Goal: Transaction & Acquisition: Purchase product/service

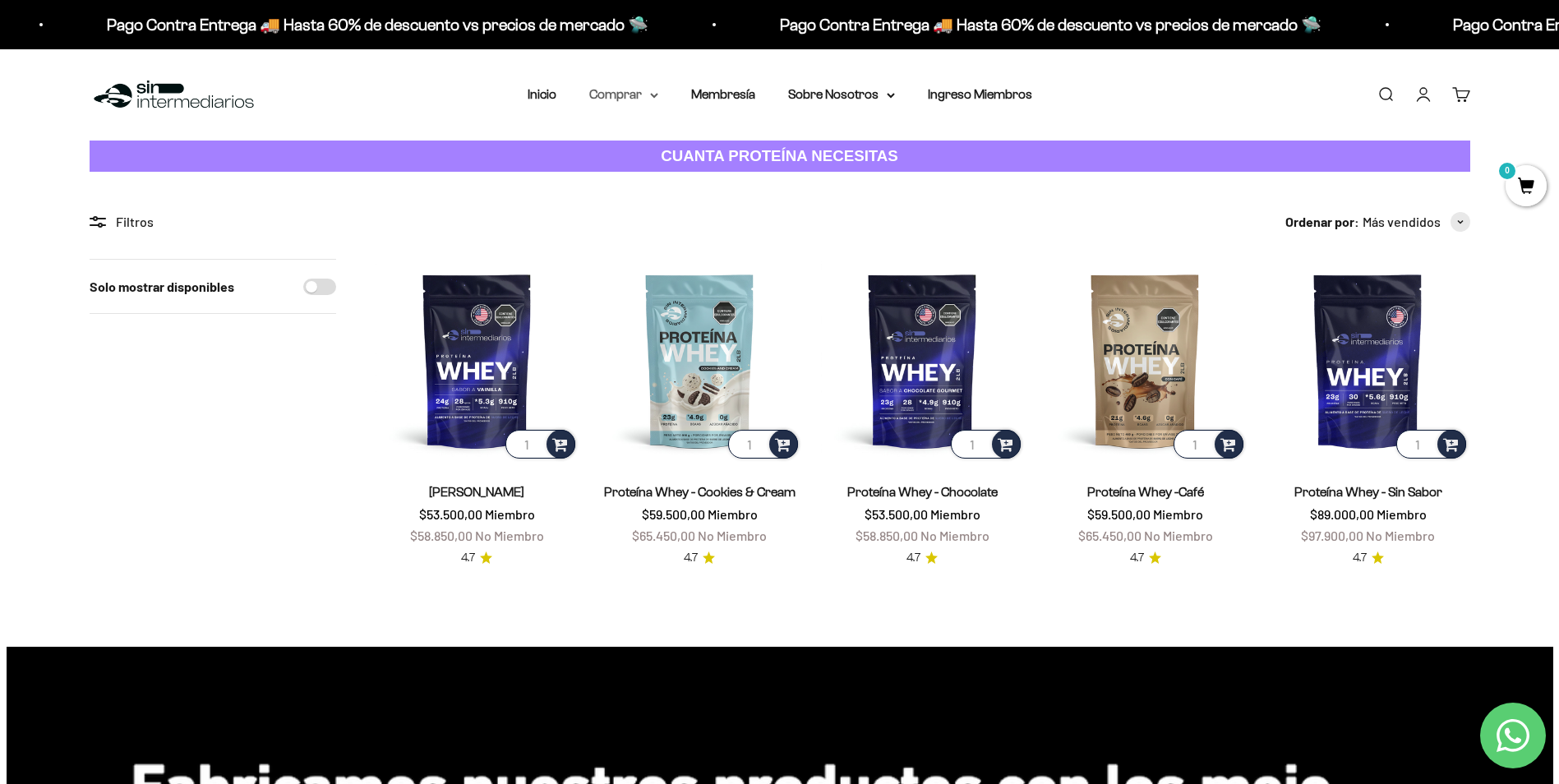
click at [632, 89] on summary "Comprar" at bounding box center [624, 94] width 69 height 21
click at [726, 181] on summary "Otros Suplementos" at bounding box center [667, 178] width 136 height 21
click at [694, 150] on summary "Proteínas" at bounding box center [667, 146] width 136 height 21
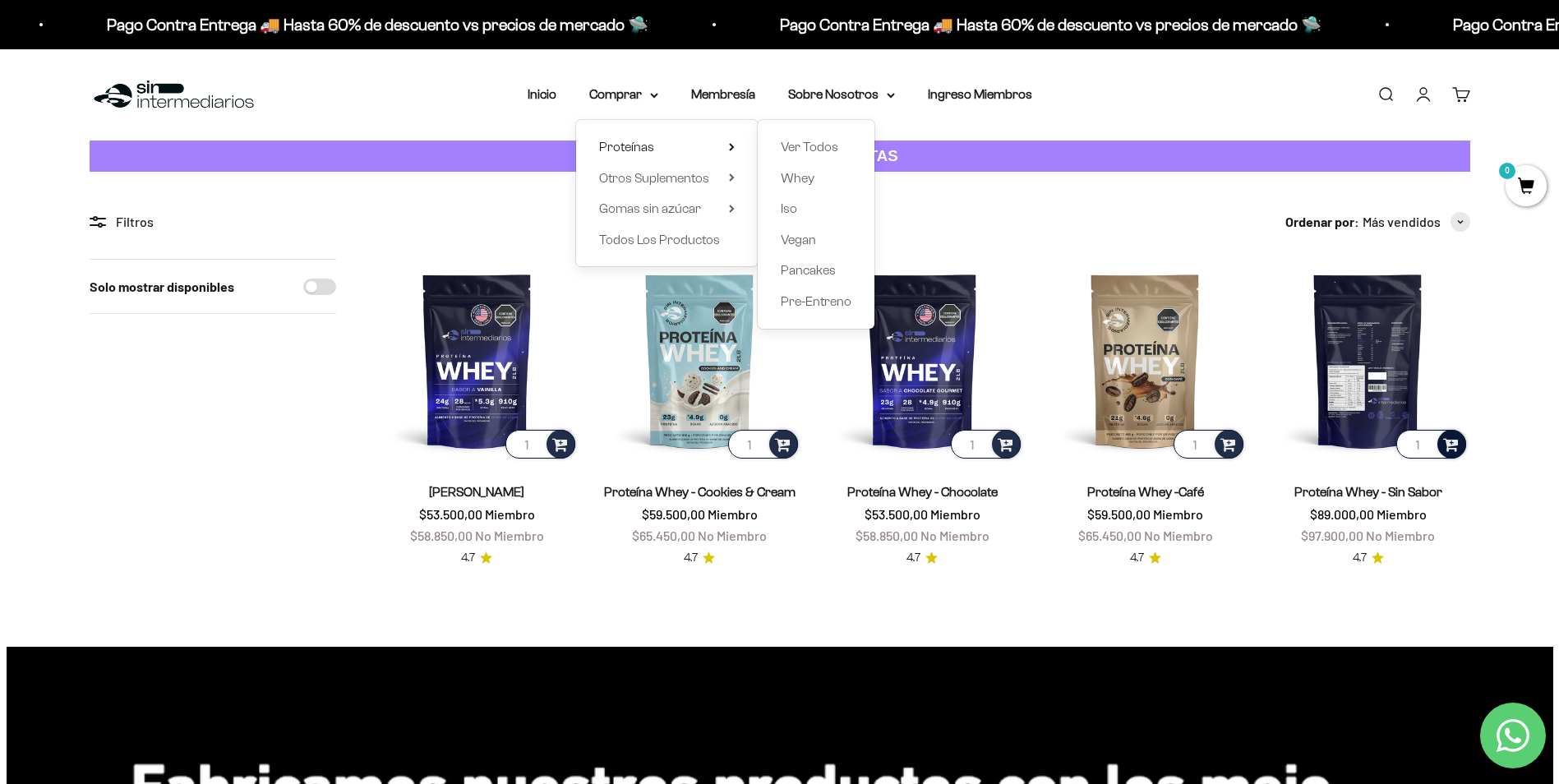
click at [1461, 449] on div at bounding box center [1451, 443] width 29 height 29
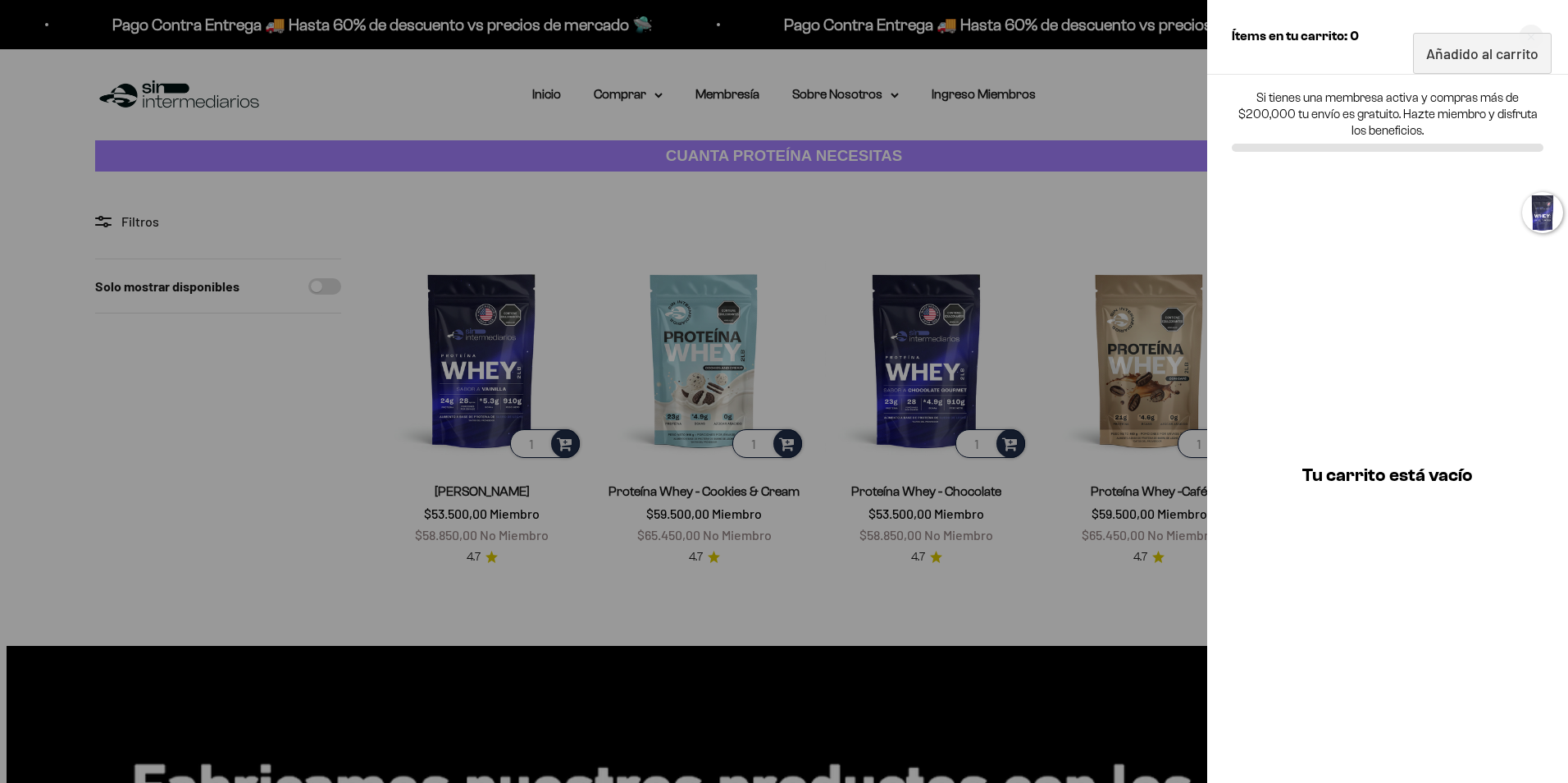
click at [1117, 547] on div at bounding box center [784, 392] width 1568 height 783
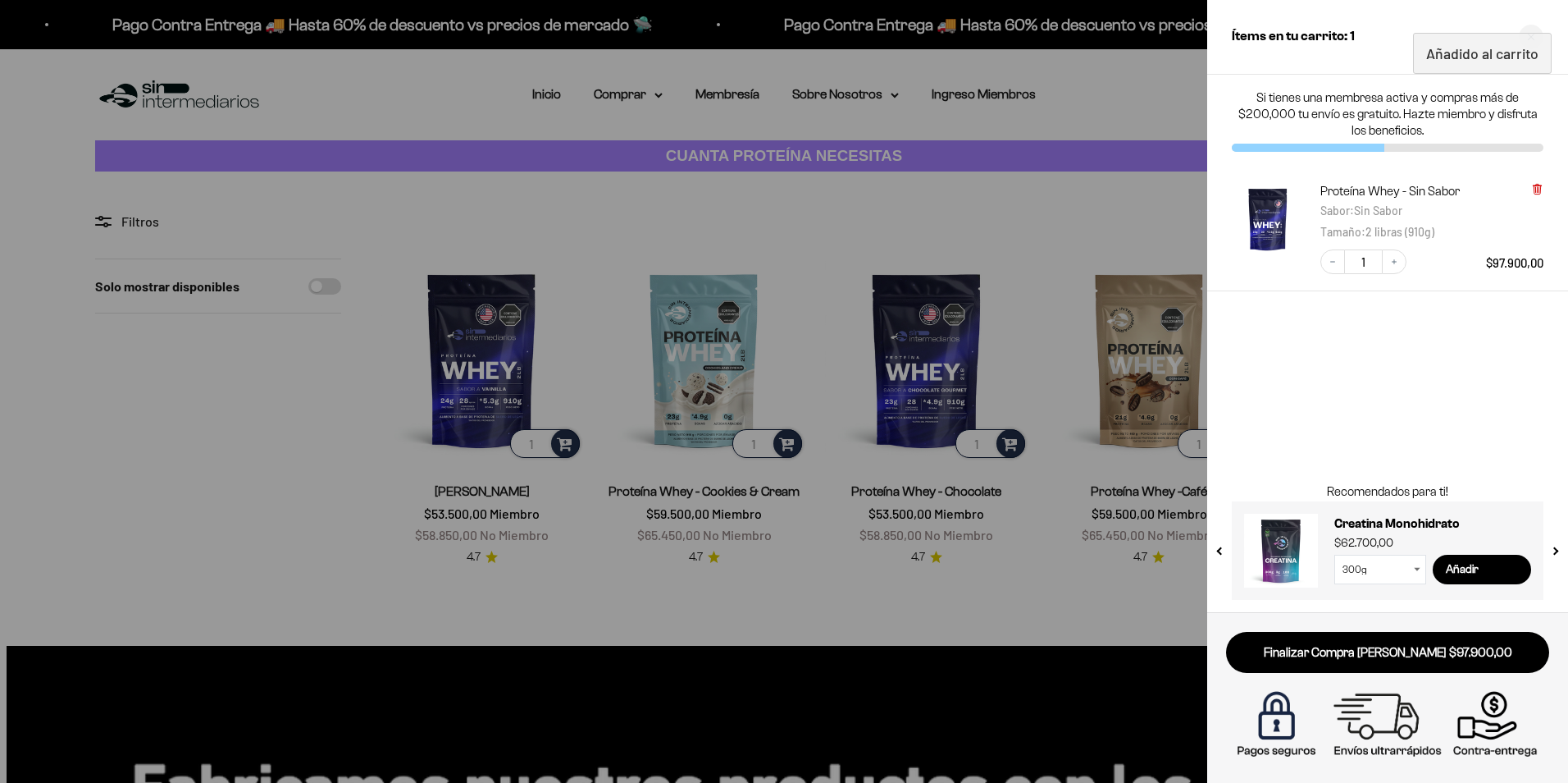
click at [1543, 188] on icon at bounding box center [1536, 189] width 12 height 12
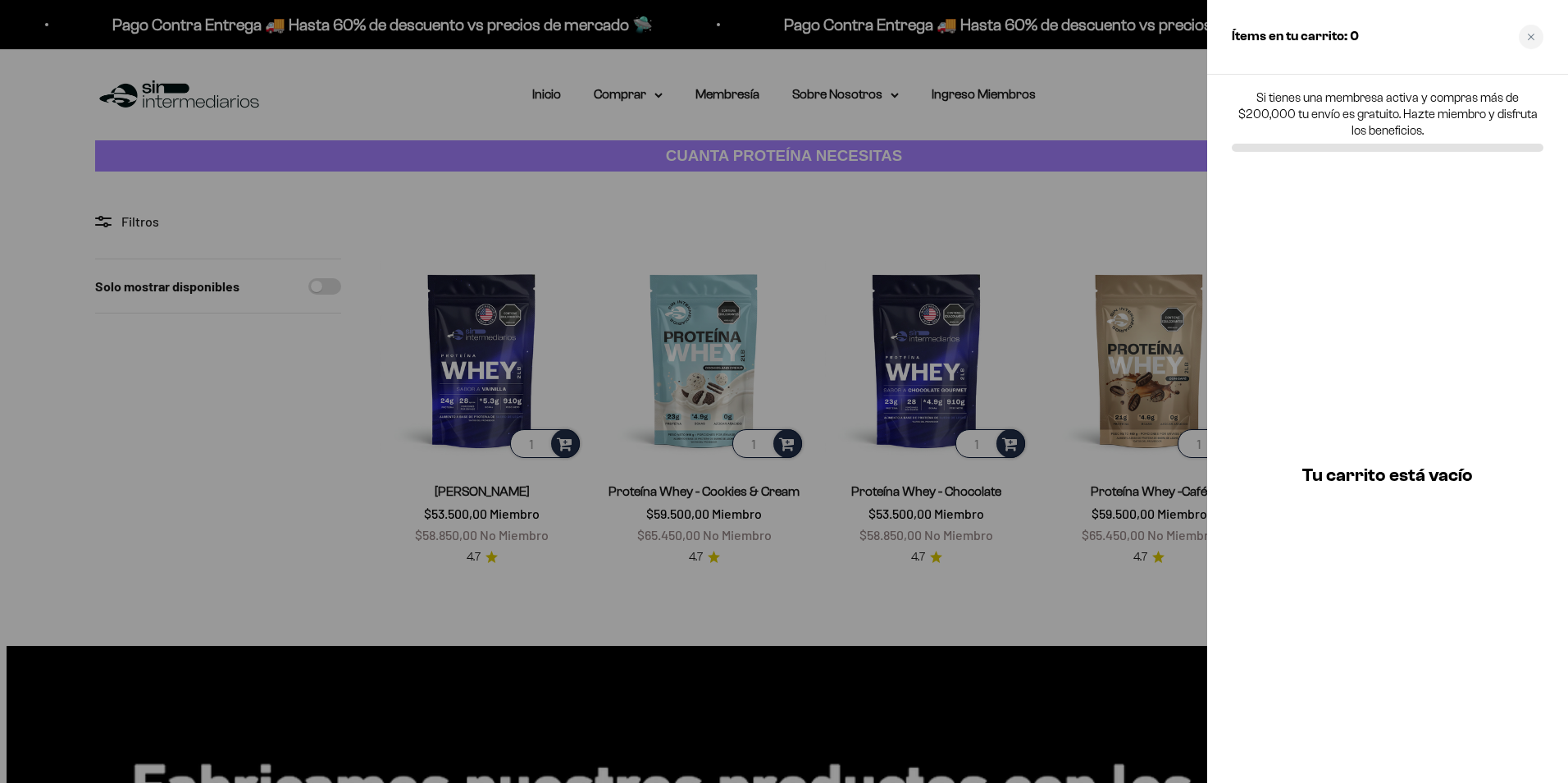
click at [1149, 218] on div at bounding box center [784, 392] width 1568 height 783
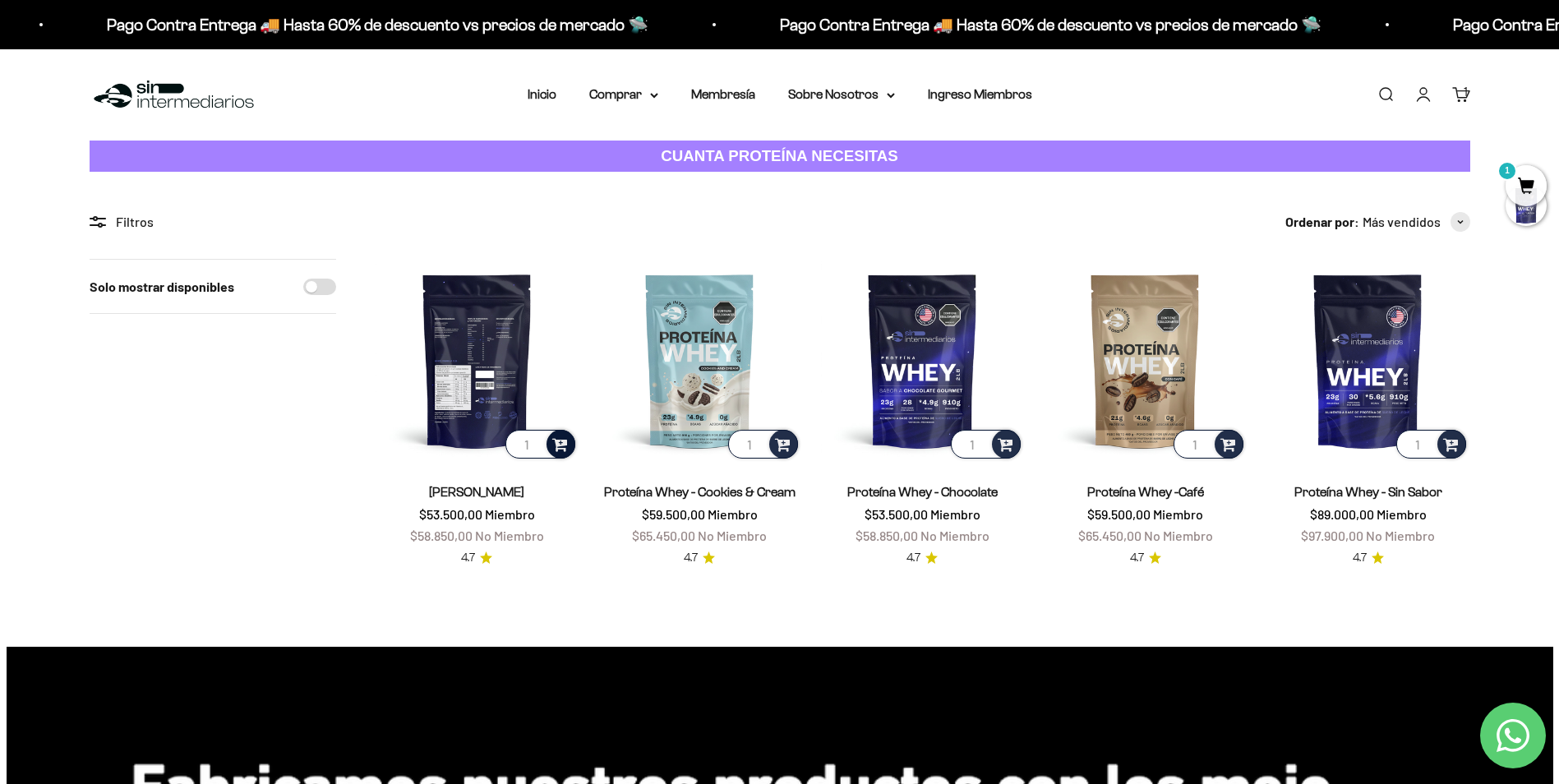
click at [562, 444] on span at bounding box center [560, 443] width 16 height 19
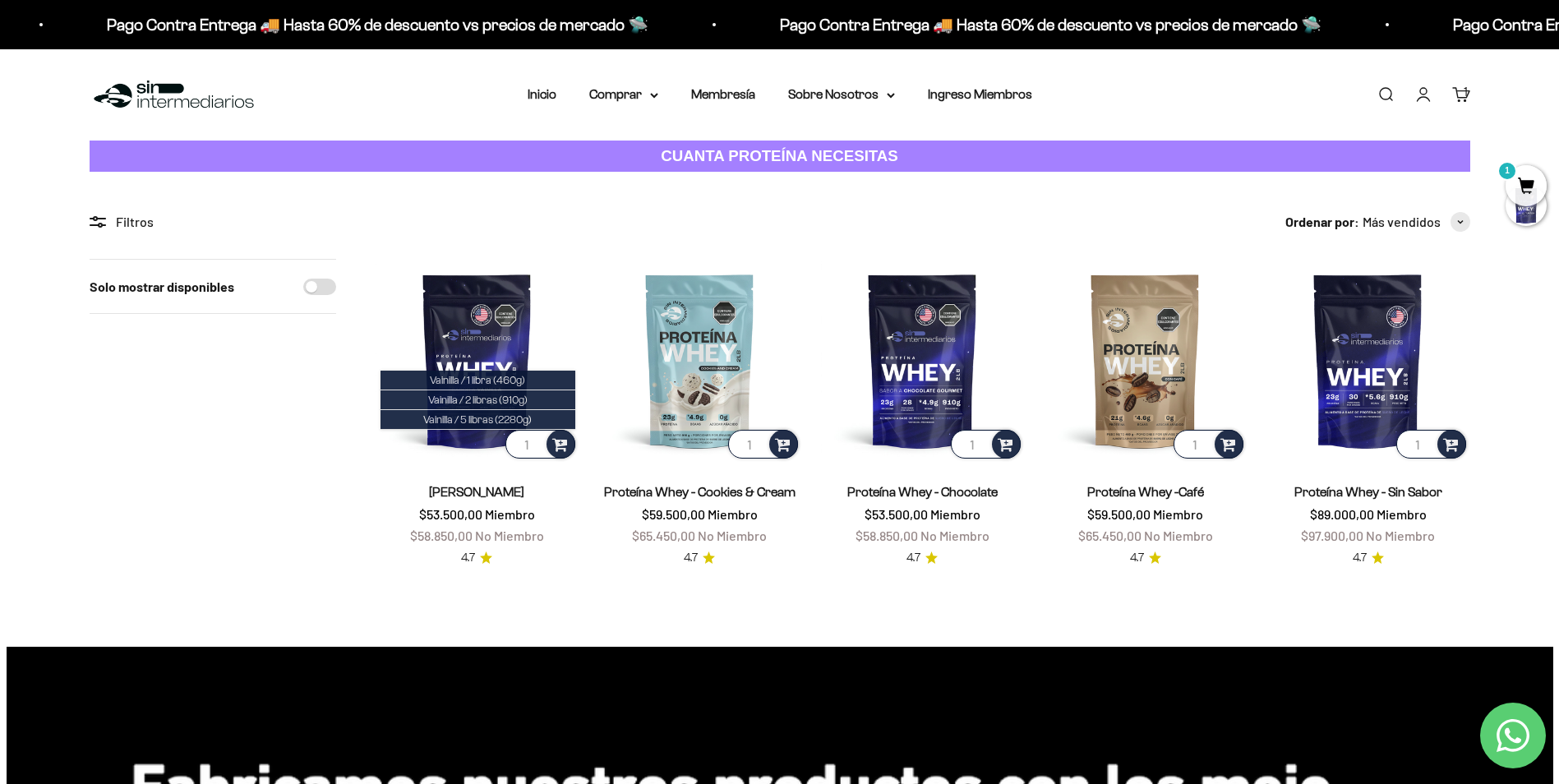
click at [496, 414] on span "Vainilla / 5 libras (2280g)" at bounding box center [477, 419] width 108 height 12
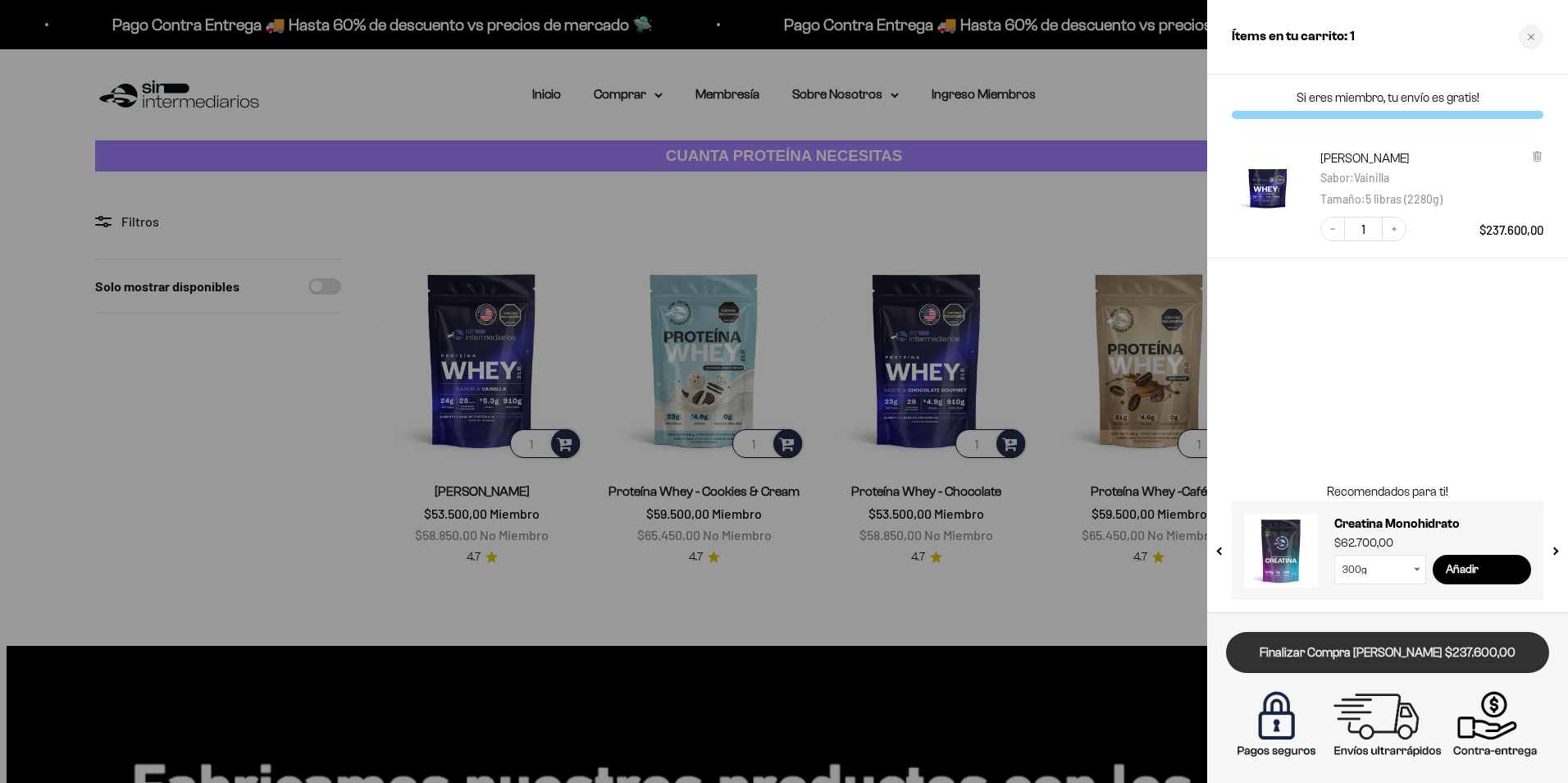
click at [1411, 652] on link "Finalizar Compra Segura $237.600,00" at bounding box center [1388, 652] width 323 height 42
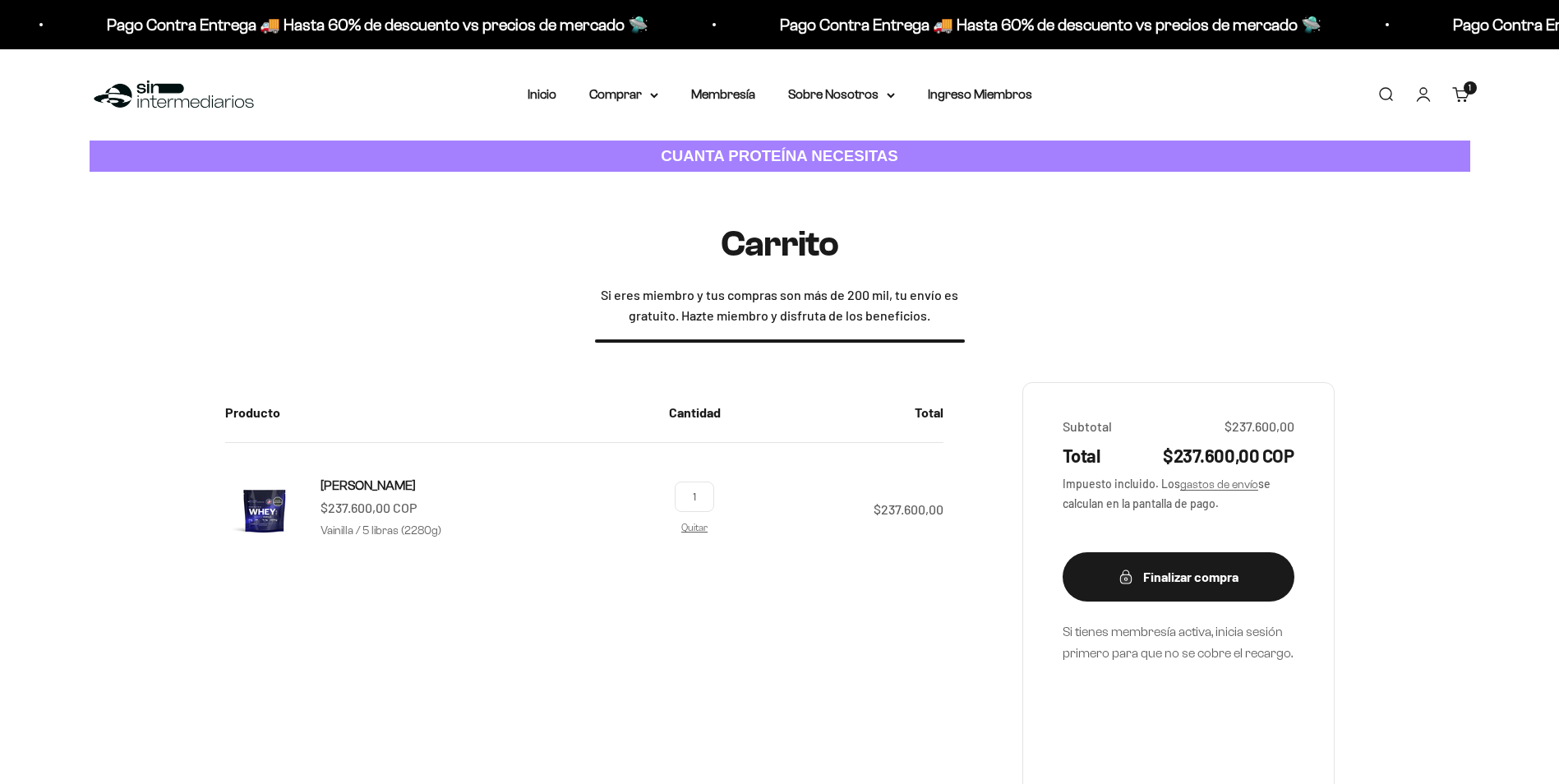
click at [1428, 102] on link "Cuenta" at bounding box center [1423, 94] width 18 height 18
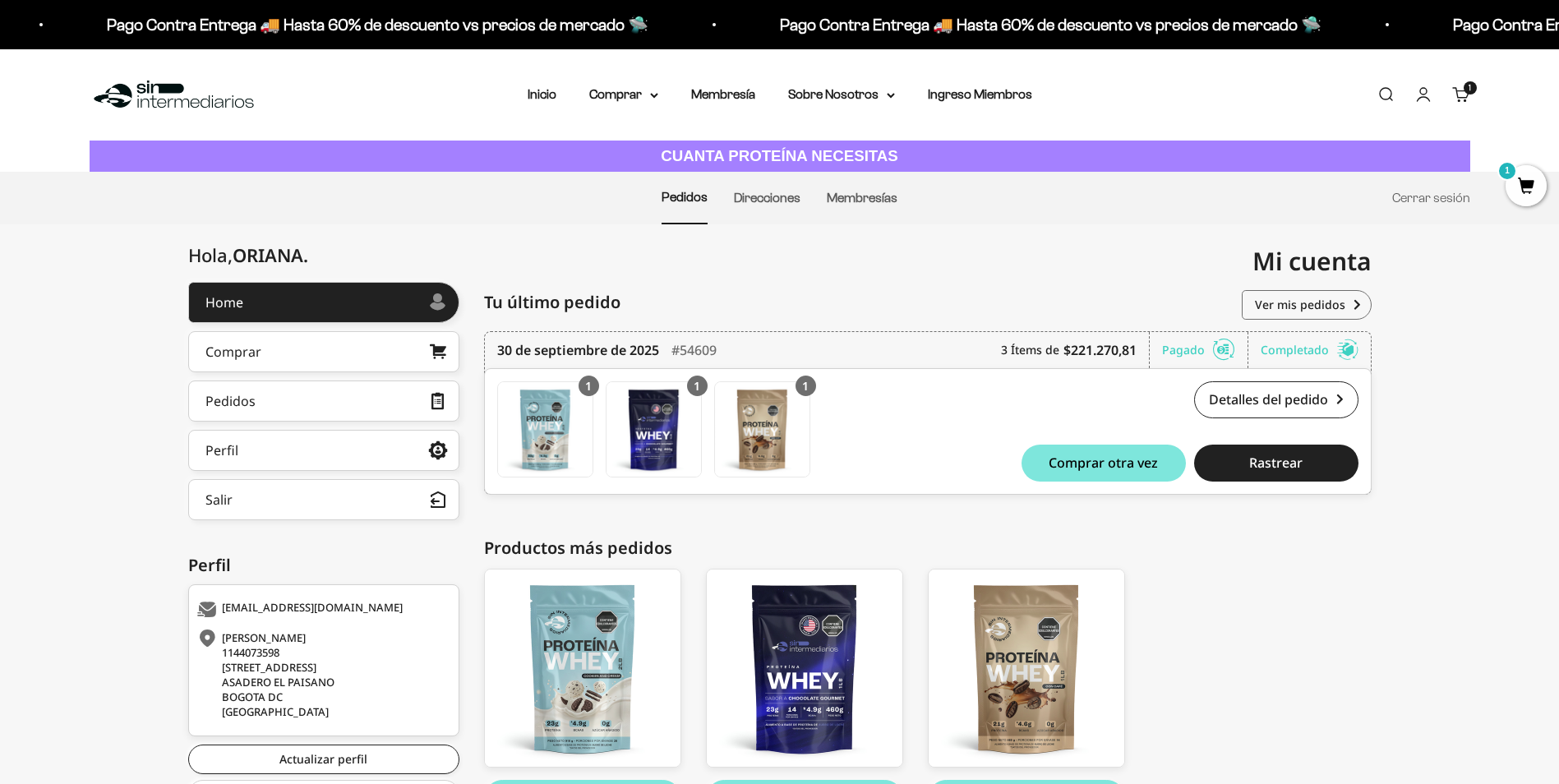
click at [1424, 101] on link "Cuenta" at bounding box center [1423, 94] width 18 height 18
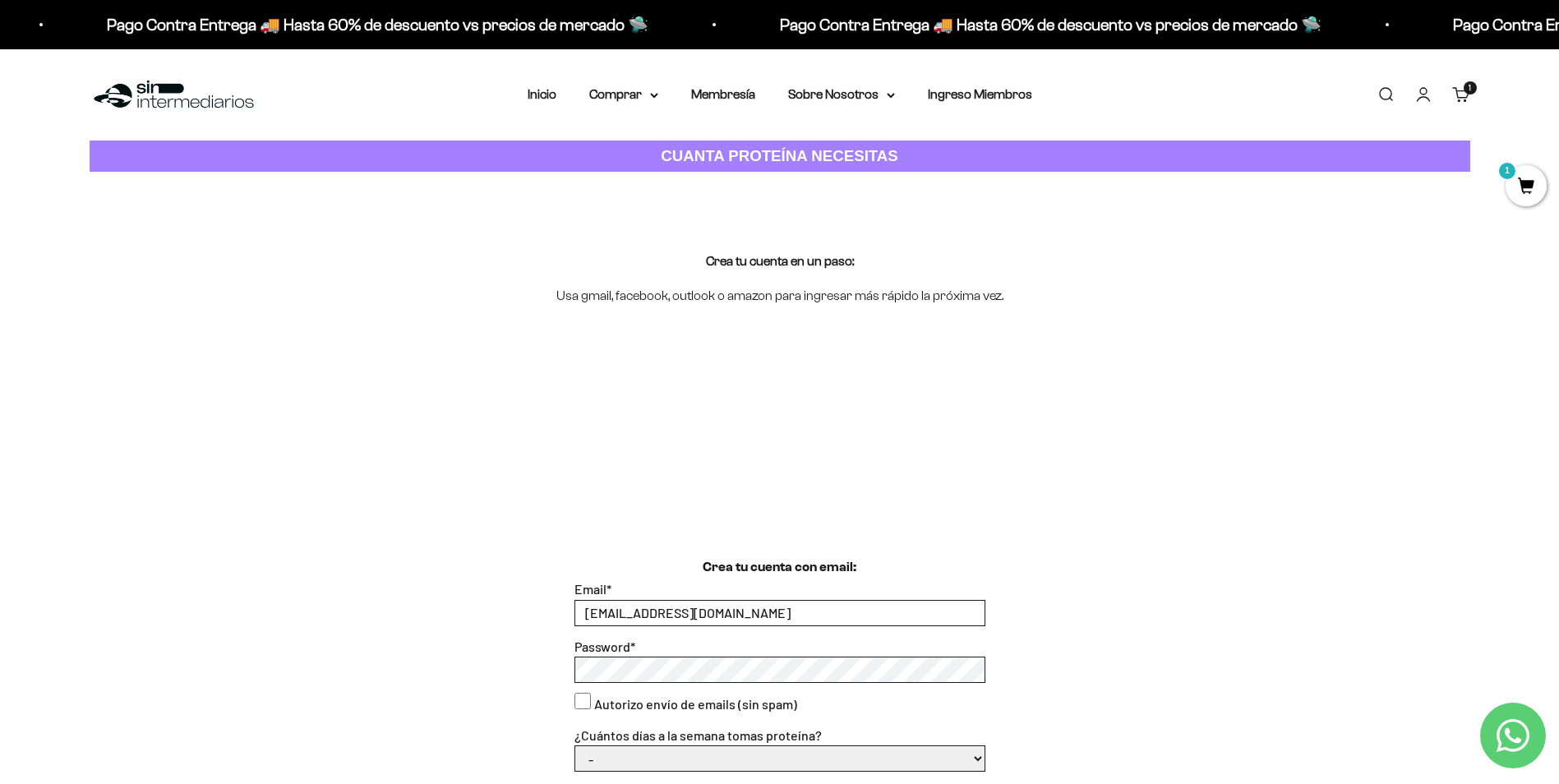
type input "ejsanchezo@hotmail.com"
click at [694, 657] on div "Password *" at bounding box center [780, 659] width 411 height 47
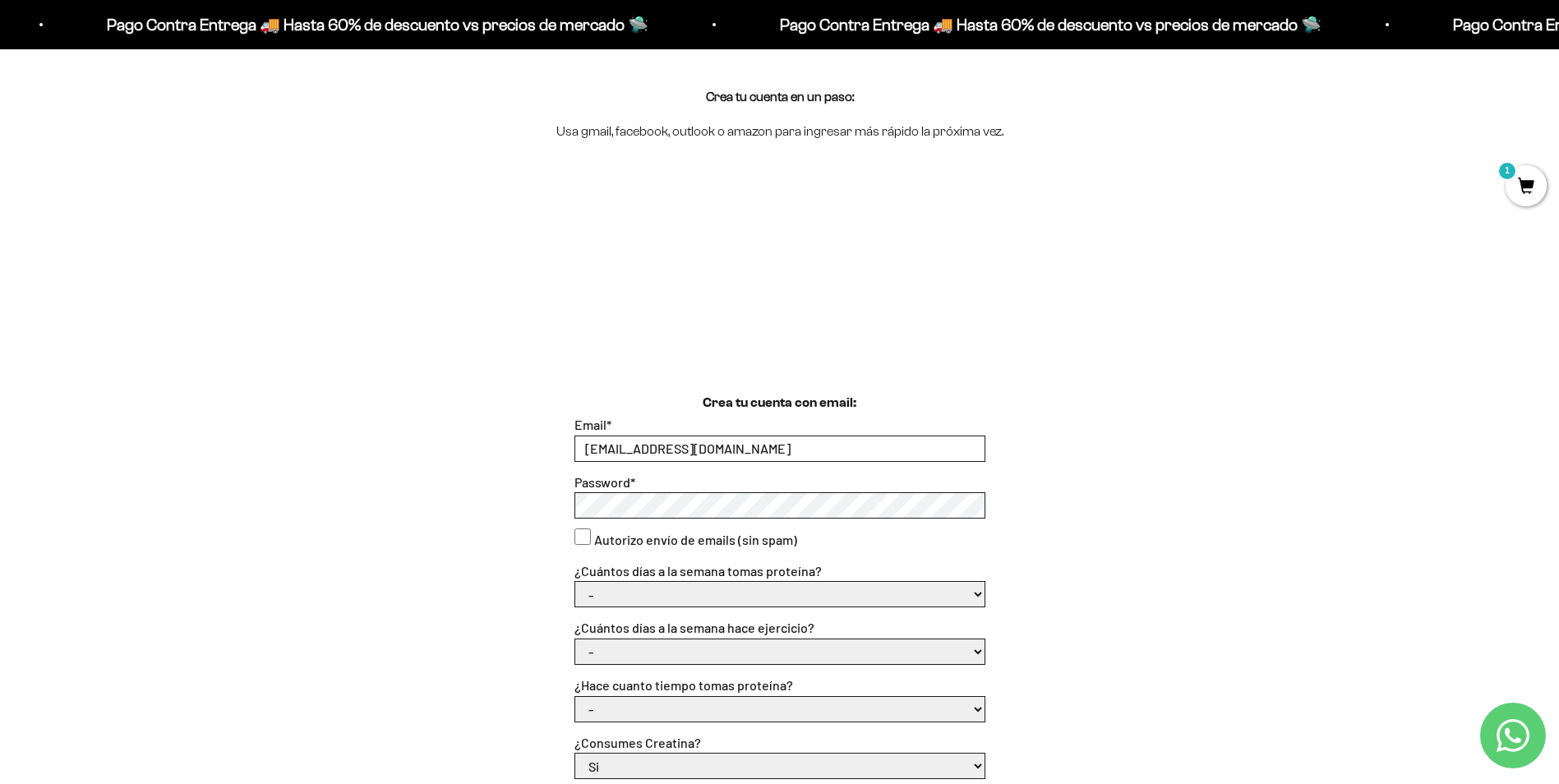
scroll to position [247, 0]
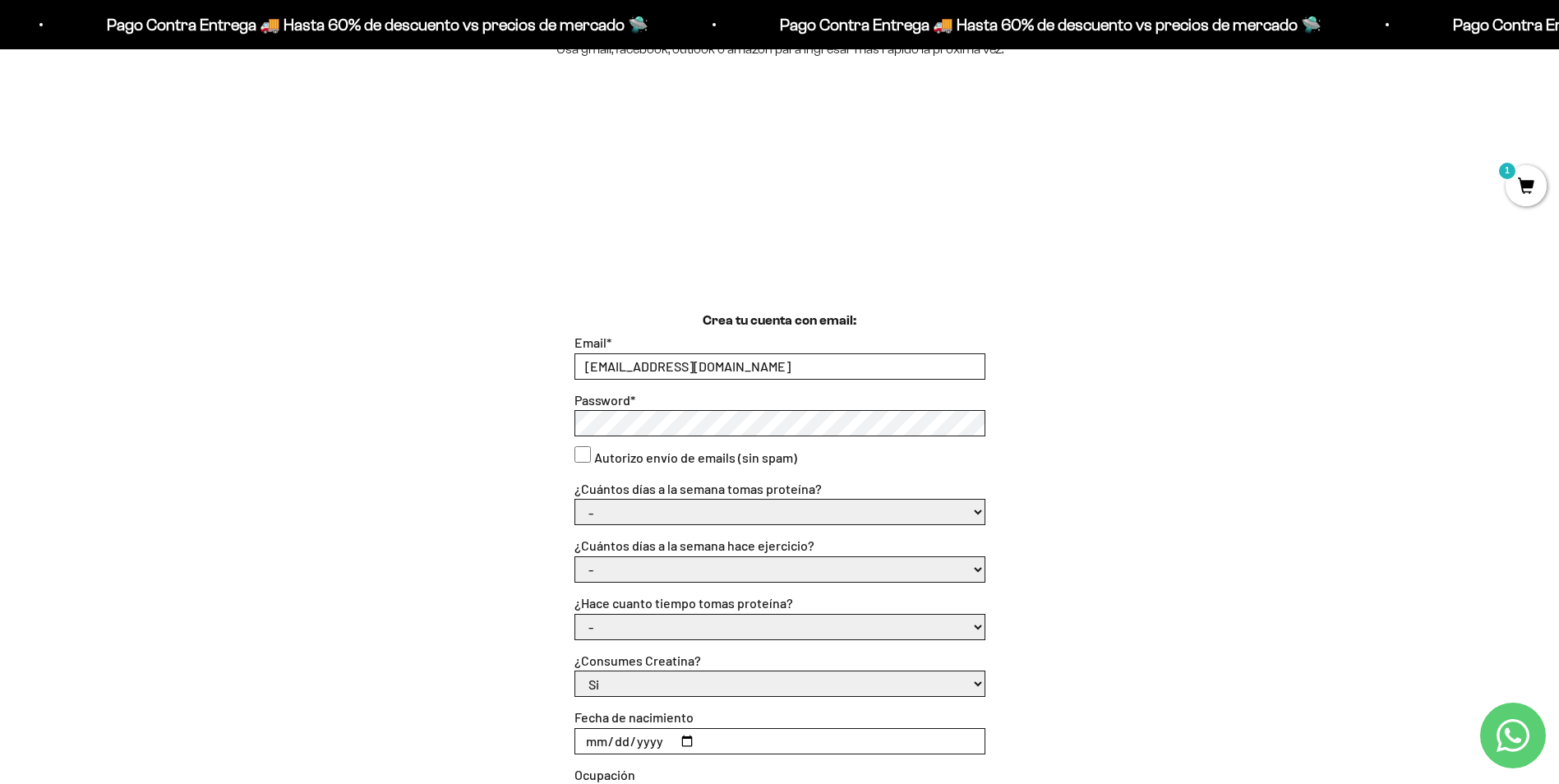
click at [699, 507] on select "- 1 o 2 3 a 5 6 o 7" at bounding box center [780, 511] width 409 height 24
select select "6 o 7"
click at [576, 499] on select "- 1 o 2 3 a 5 6 o 7" at bounding box center [780, 511] width 409 height 24
click at [720, 574] on select "- No hago 1 a 2 días 3 a 5 días 6 o 7 días" at bounding box center [780, 569] width 409 height 24
select select "6 o 7 días"
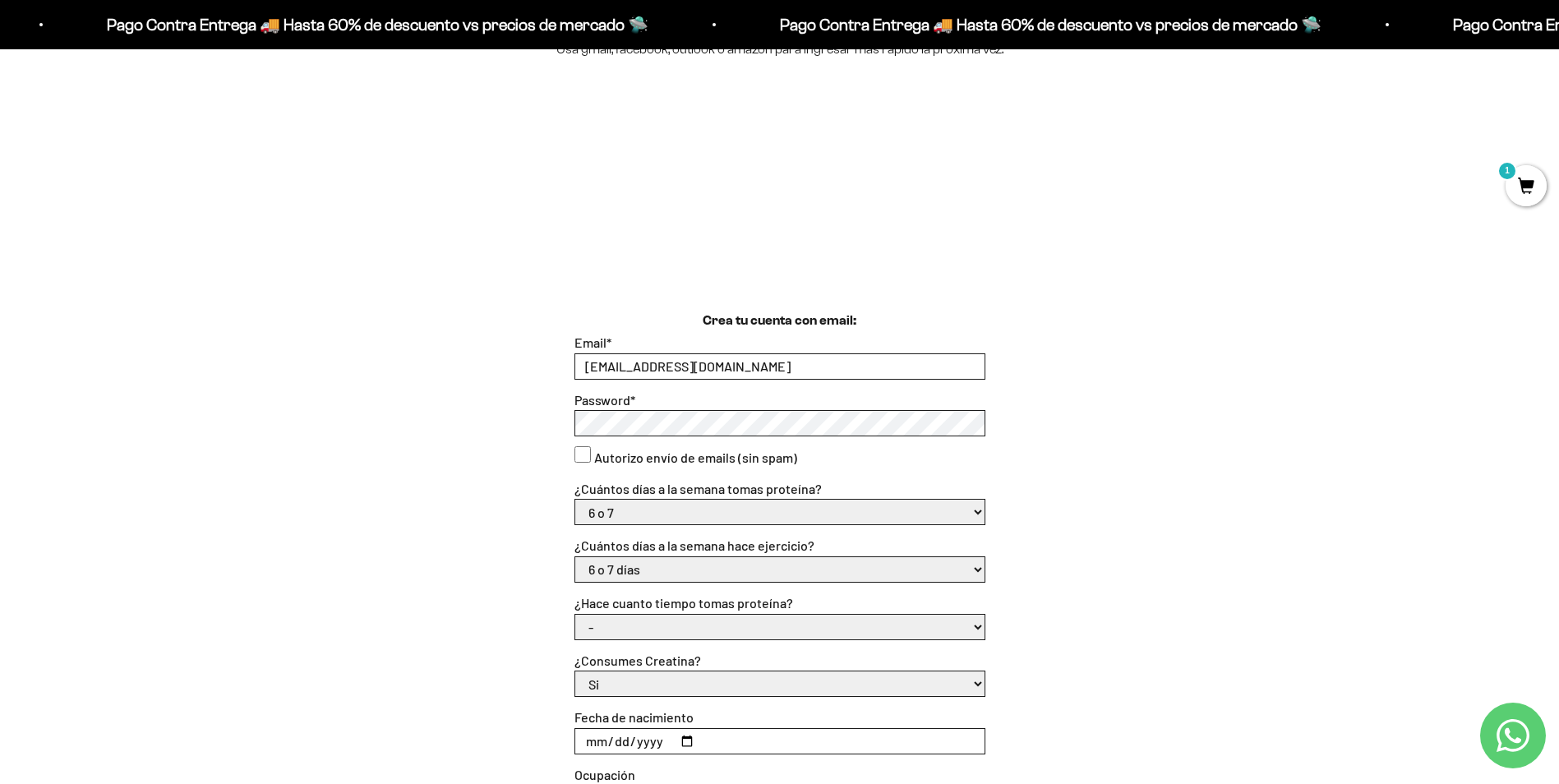
click at [576, 557] on select "- No hago 1 a 2 días 3 a 5 días 6 o 7 días" at bounding box center [780, 569] width 409 height 24
click at [728, 629] on select "- Apenas estoy empezando Menos de 6 meses Más de 6 meses Hace más de un año" at bounding box center [780, 627] width 409 height 24
select select "Apenas estoy empezando"
click at [576, 615] on select "- Apenas estoy empezando Menos de 6 meses Más de 6 meses Hace más de un año" at bounding box center [780, 627] width 409 height 24
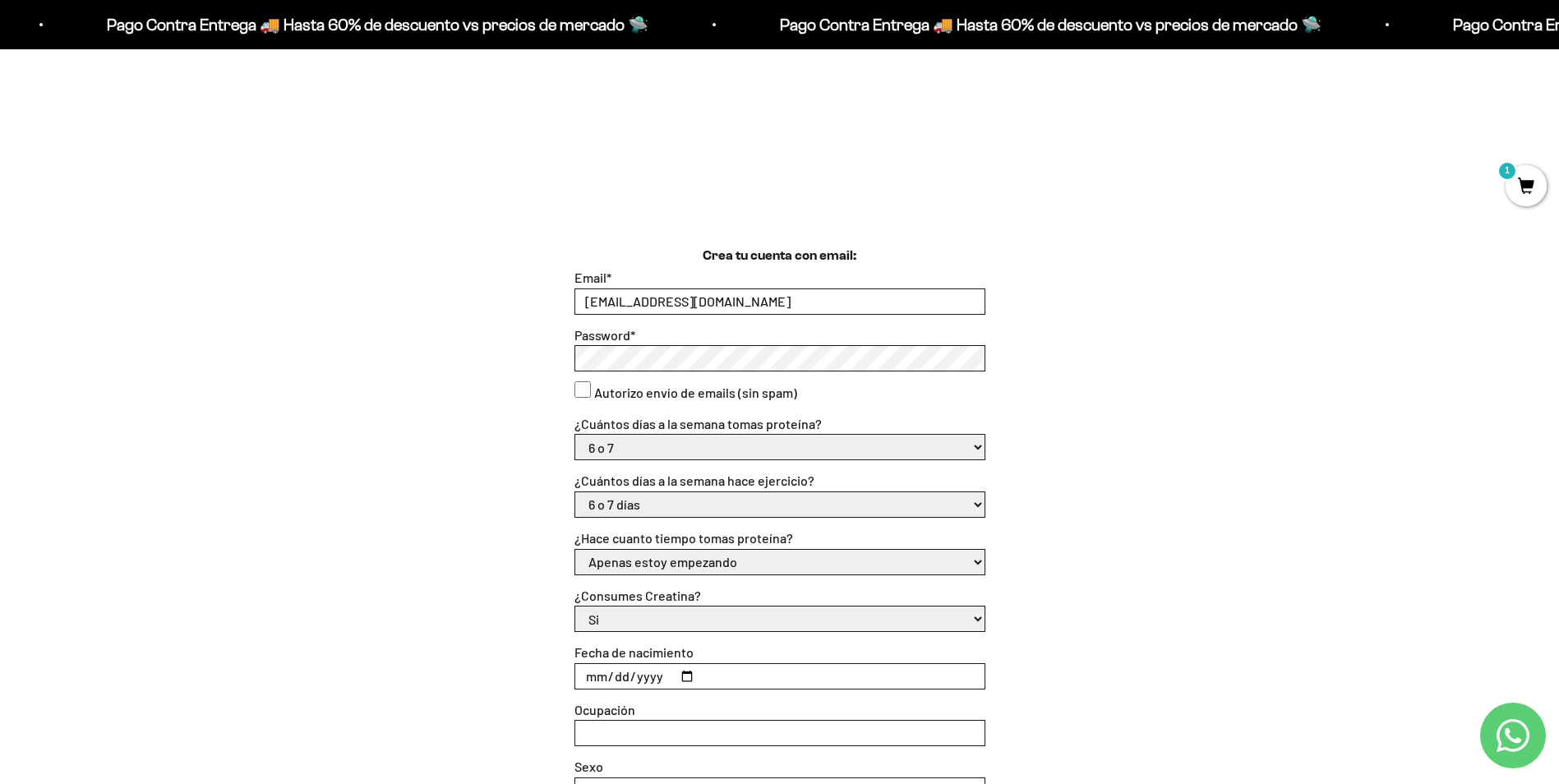
scroll to position [411, 0]
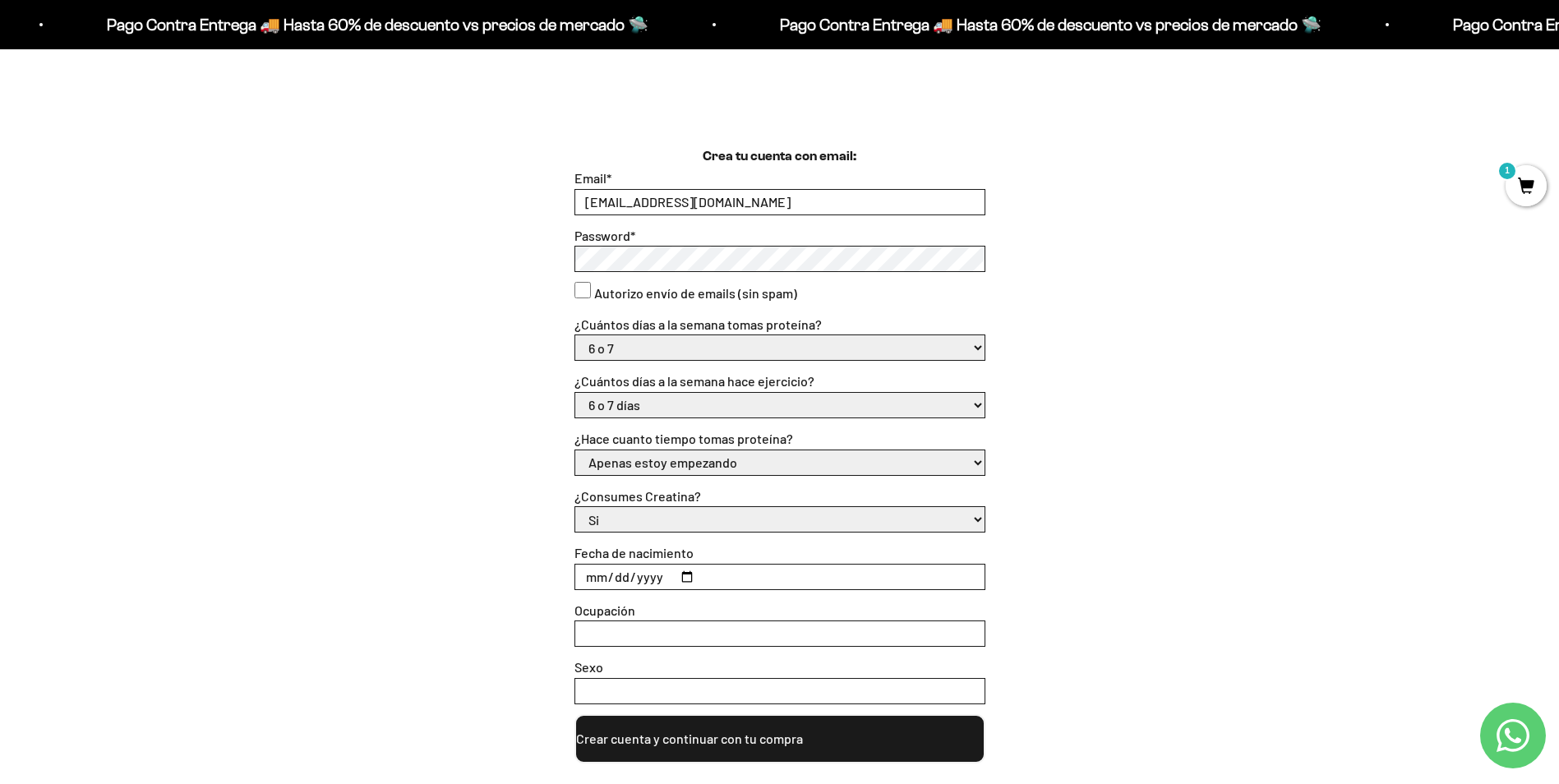
click at [752, 526] on select "Si No" at bounding box center [780, 519] width 409 height 24
select select "No"
click at [576, 507] on select "Si No" at bounding box center [780, 519] width 409 height 24
click at [1530, 185] on span "1" at bounding box center [1525, 185] width 41 height 41
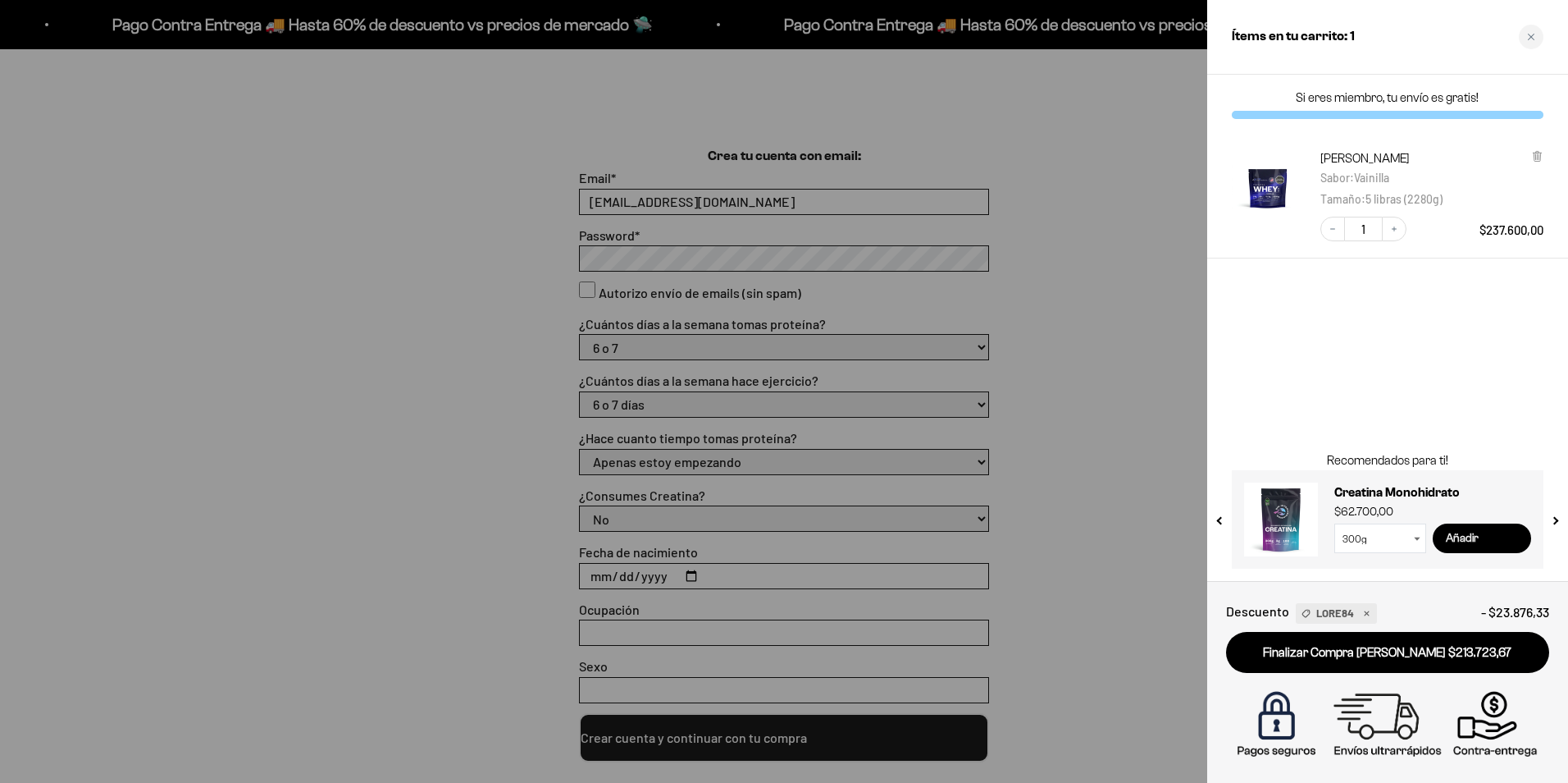
drag, startPoint x: 1485, startPoint y: 537, endPoint x: 1479, endPoint y: 552, distance: 16.2
click at [1479, 552] on input "Añadir" at bounding box center [1482, 538] width 99 height 30
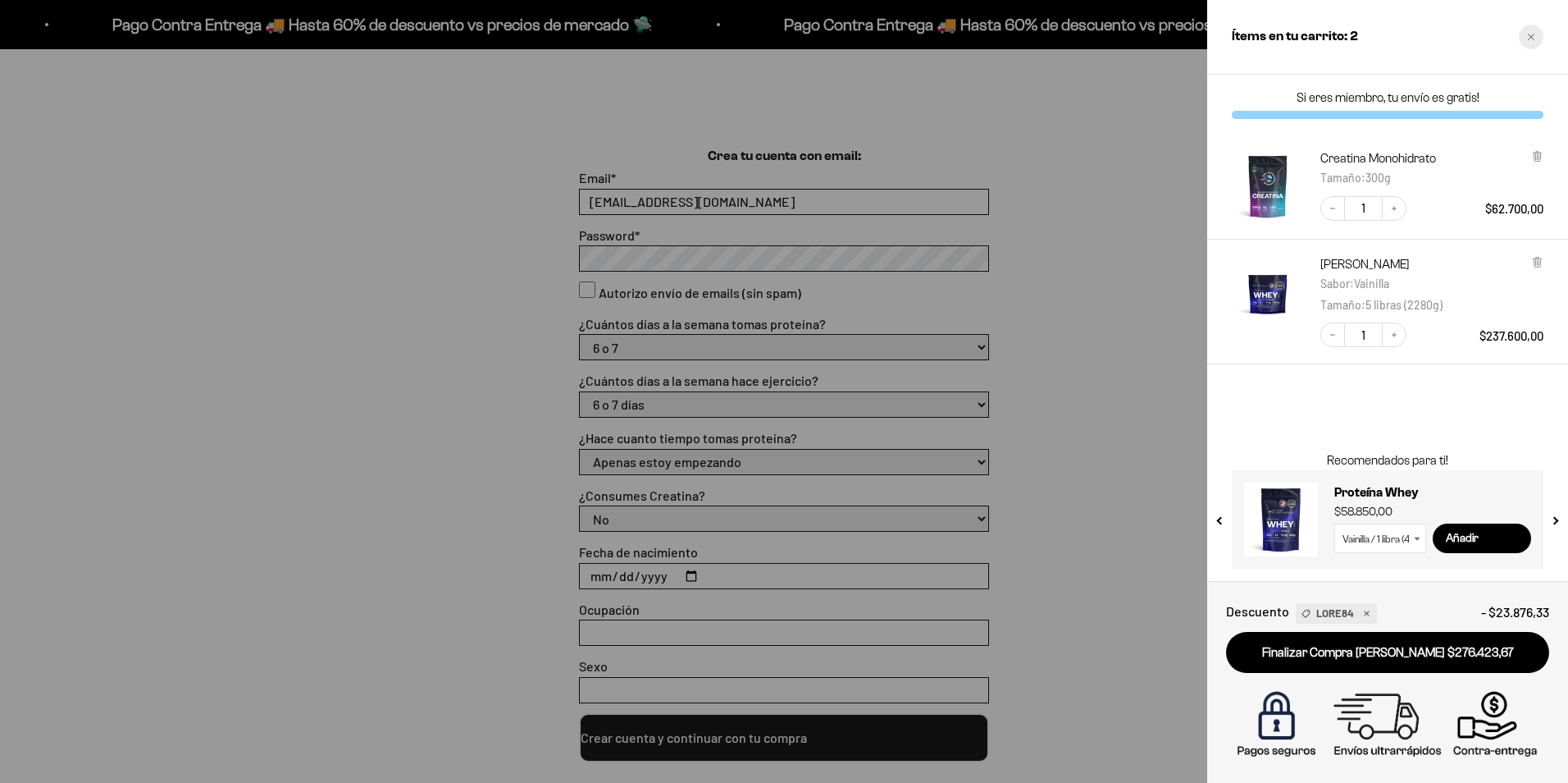
click at [1522, 36] on div "Close cart" at bounding box center [1531, 36] width 24 height 24
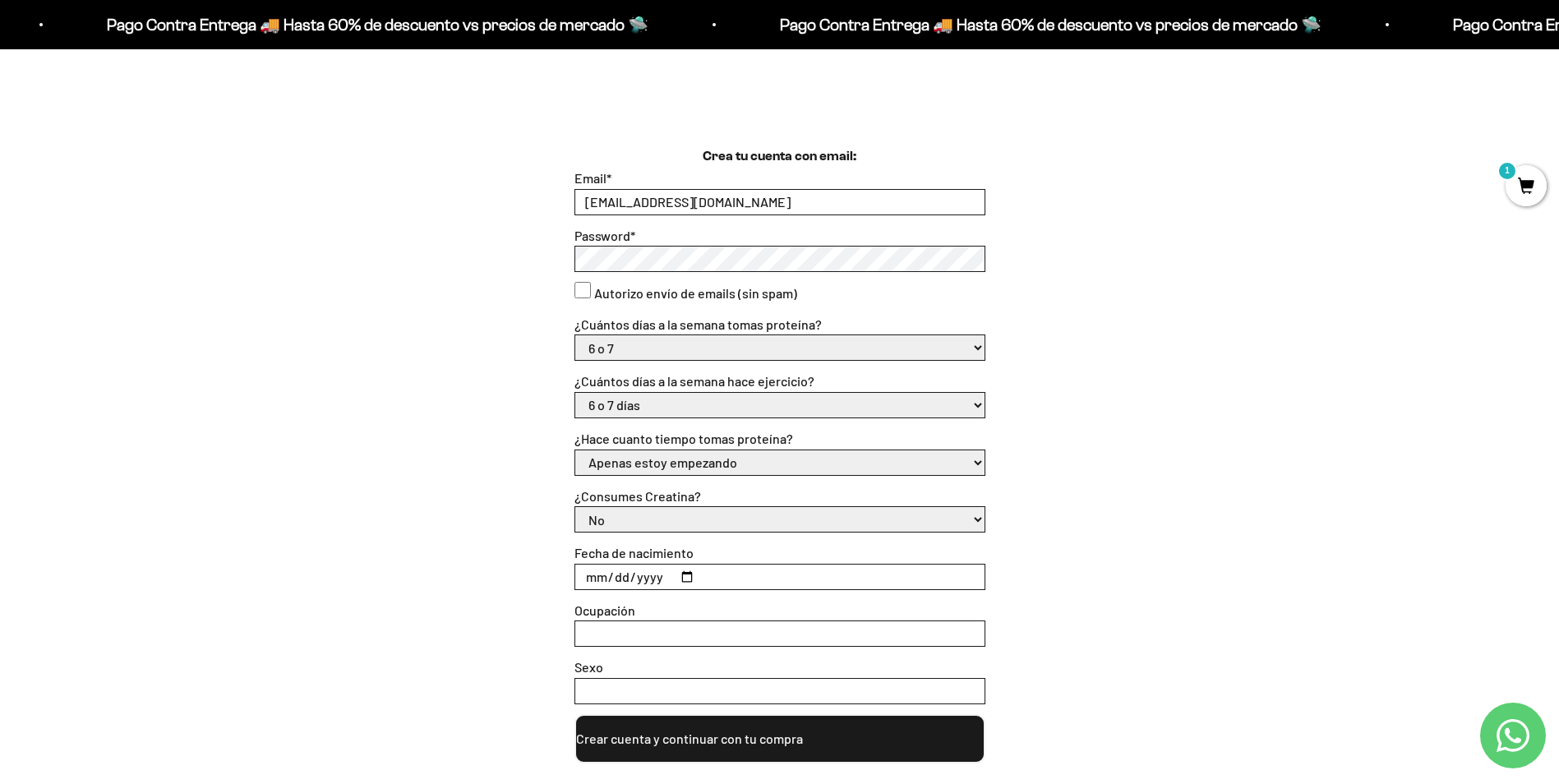
click at [685, 575] on input "Fecha de nacimiento" at bounding box center [780, 576] width 409 height 24
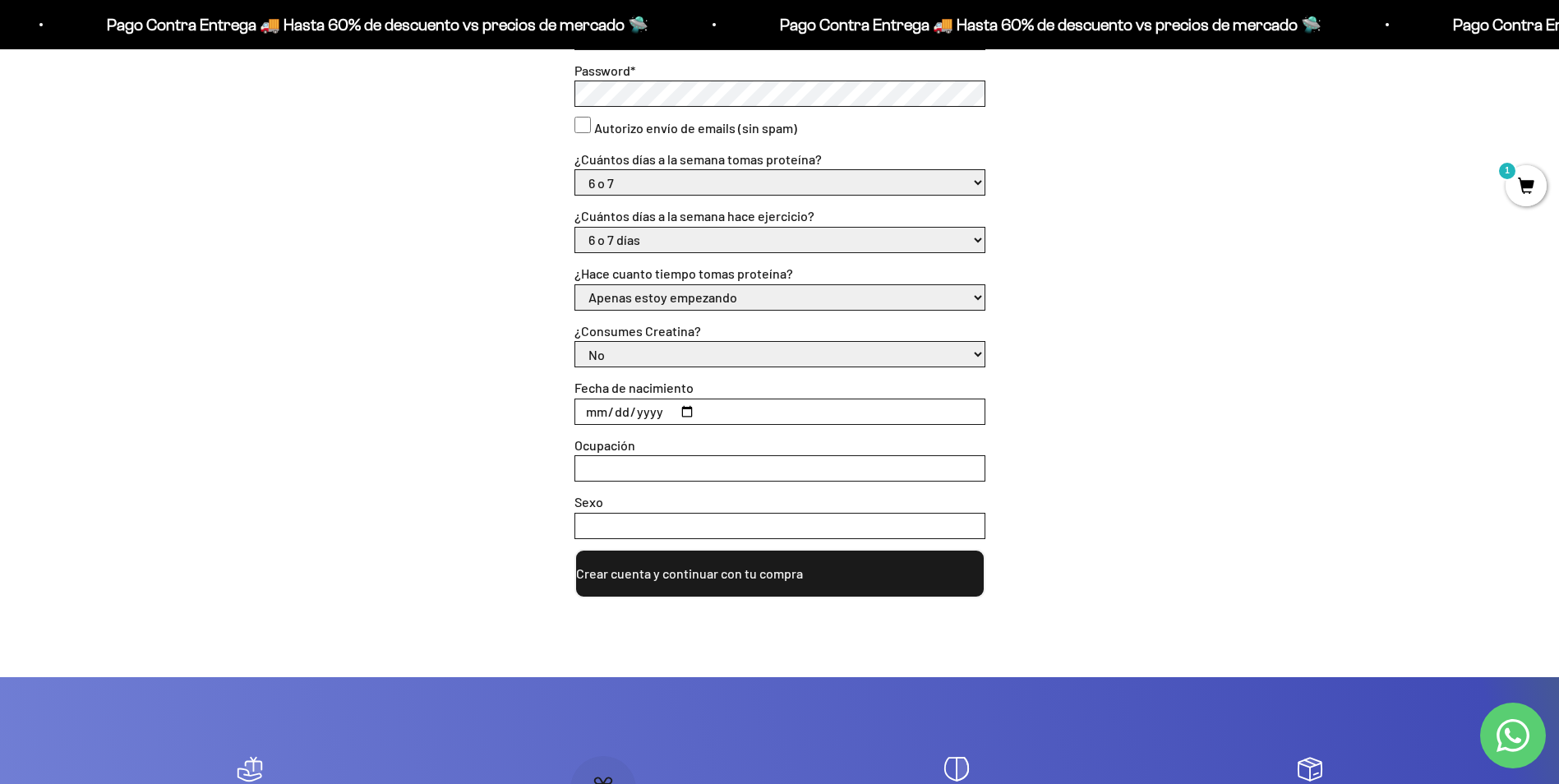
scroll to position [575, 0]
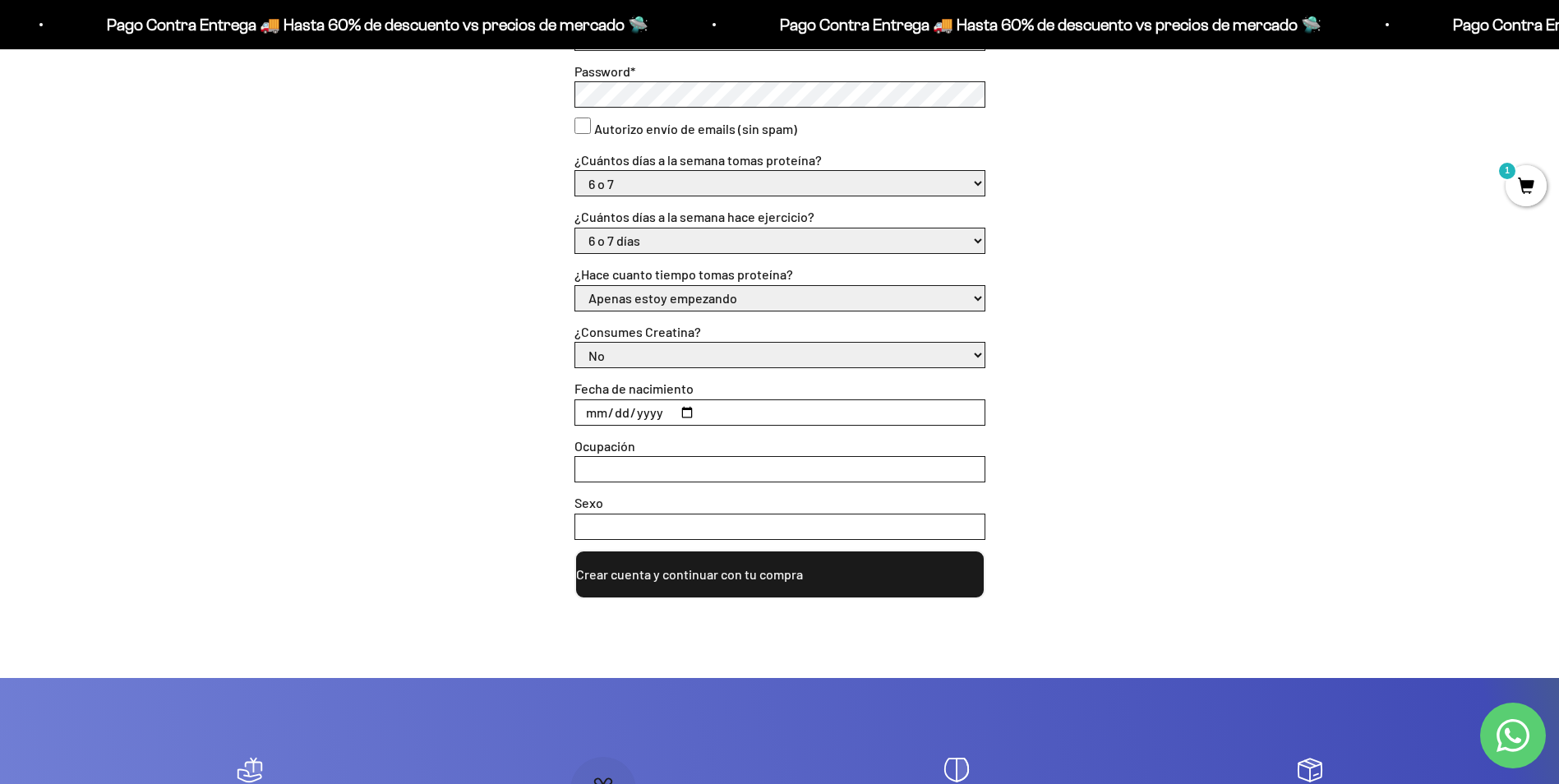
click at [669, 410] on input "2025-05-01" at bounding box center [780, 412] width 409 height 24
click at [683, 409] on input "2025-05-01" at bounding box center [780, 412] width 409 height 24
click at [685, 407] on input "1976-04-25" at bounding box center [780, 412] width 409 height 24
type input "1976-05-02"
click at [618, 471] on input "Ocupación" at bounding box center [780, 469] width 409 height 24
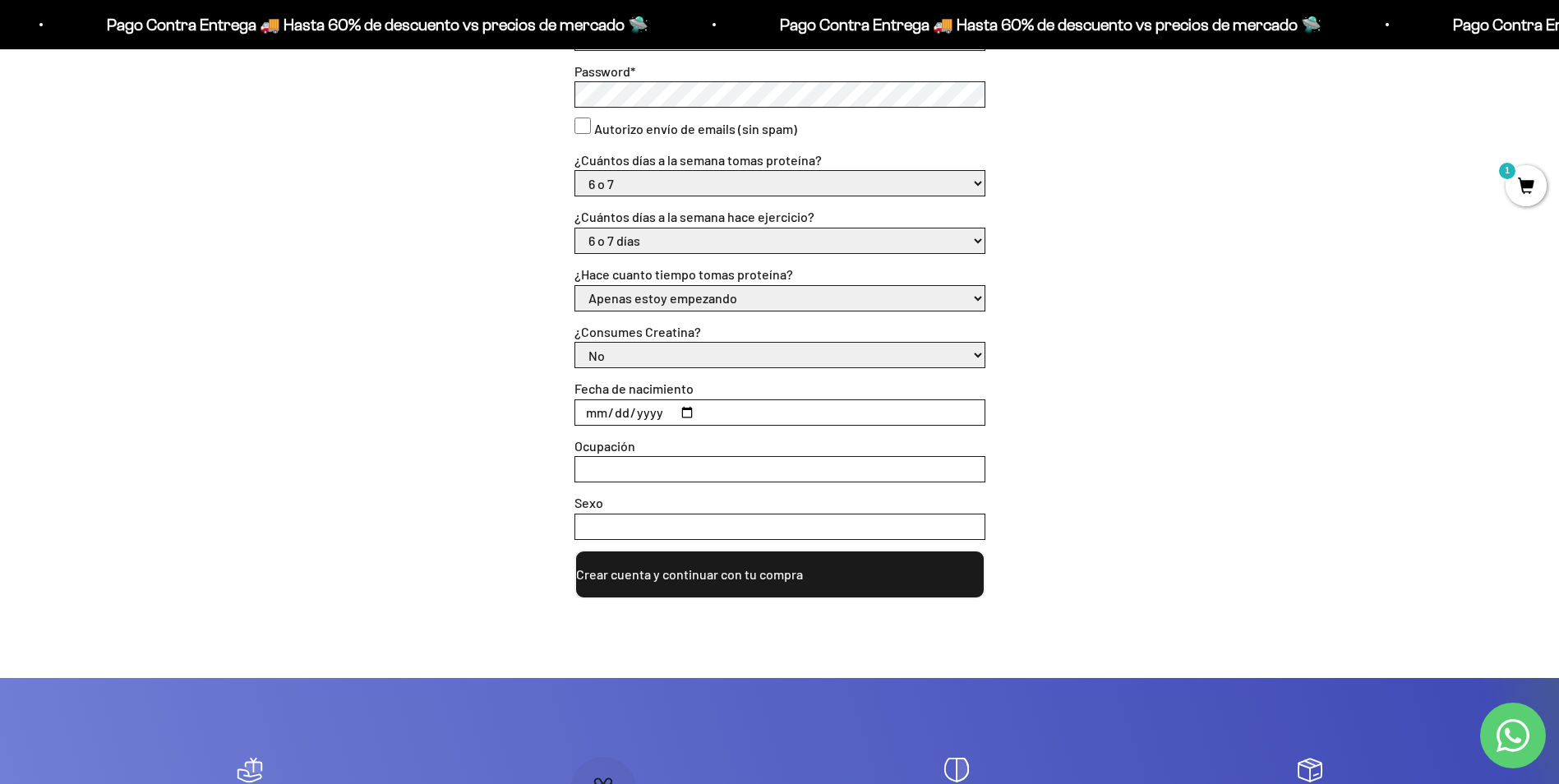
type input "empleado"
click at [644, 524] on input "Sexo" at bounding box center [780, 526] width 409 height 24
type input "masculino"
click at [704, 571] on button "Crear cuenta y continuar con tu compra" at bounding box center [780, 574] width 411 height 49
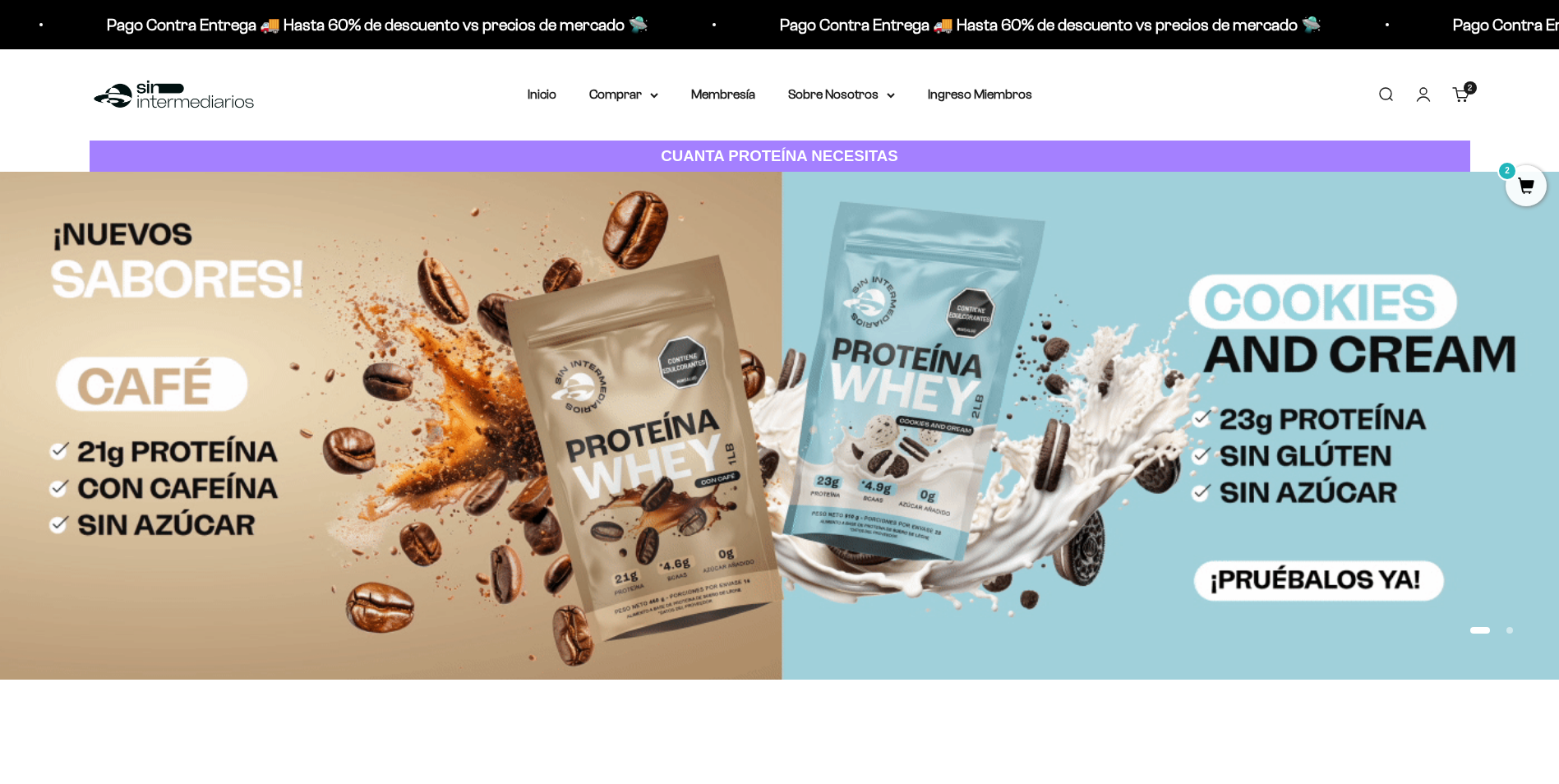
click at [1470, 97] on link "Carrito 2 artículos 2" at bounding box center [1460, 94] width 18 height 18
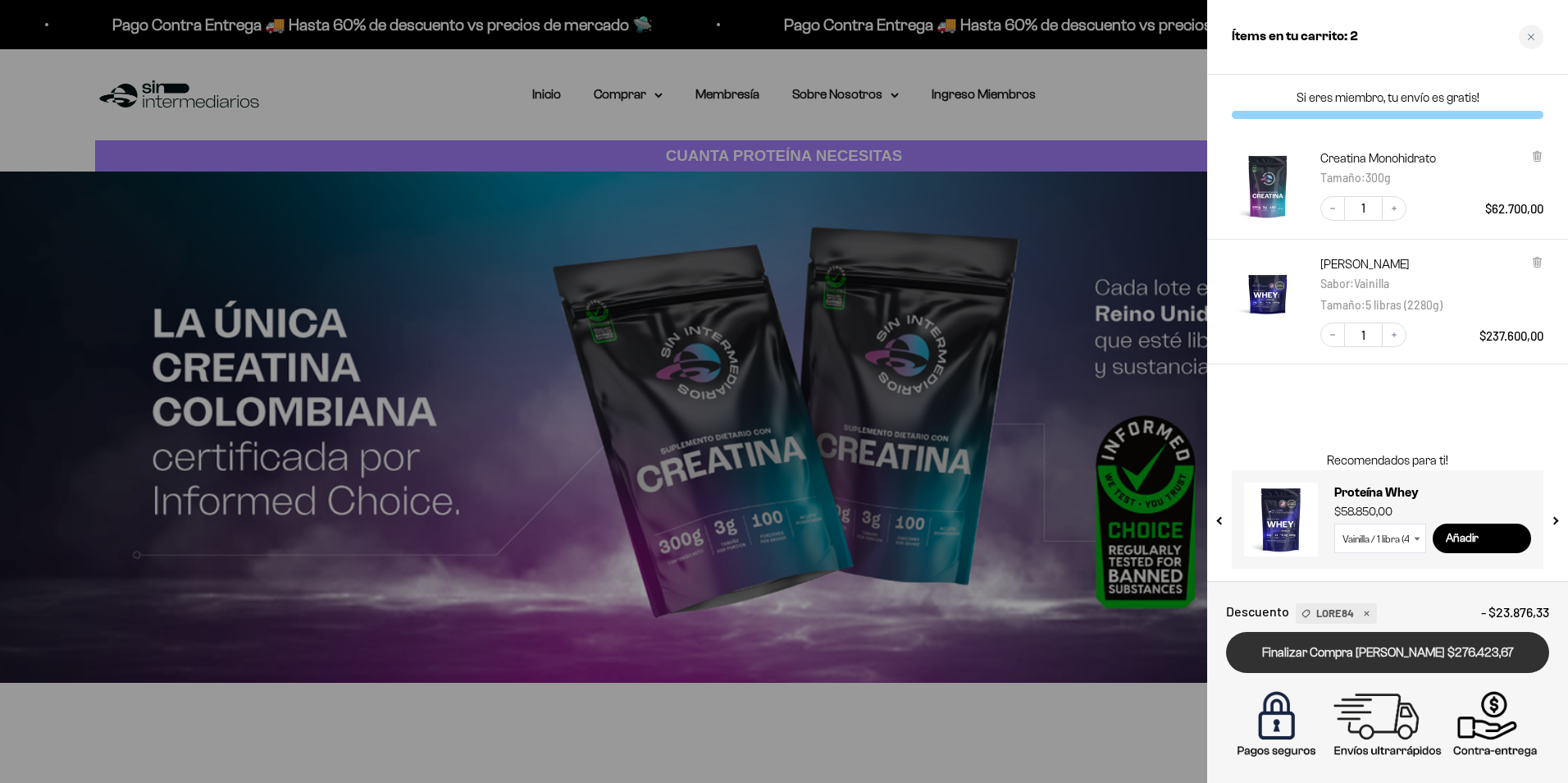
click at [1436, 653] on link "Finalizar Compra [PERSON_NAME] $276.423,67" at bounding box center [1388, 652] width 323 height 42
